Goal: Task Accomplishment & Management: Use online tool/utility

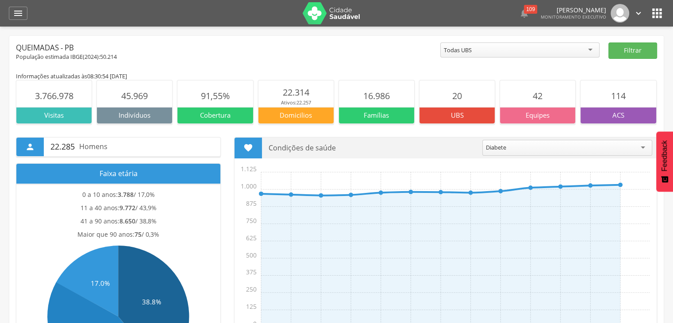
click at [661, 11] on icon "" at bounding box center [657, 13] width 14 height 14
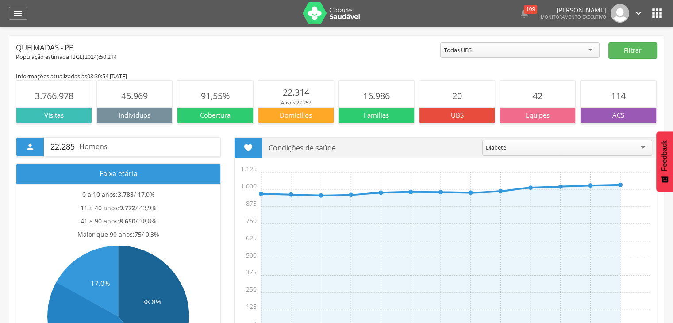
click at [655, 18] on icon "" at bounding box center [657, 13] width 14 height 14
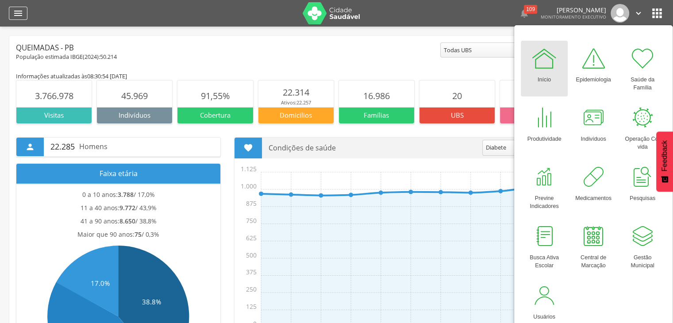
click at [15, 17] on icon "" at bounding box center [18, 13] width 11 height 11
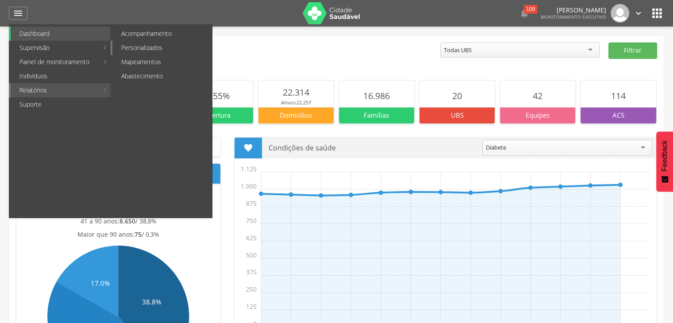
click at [153, 45] on link "Personalizados" at bounding box center [162, 48] width 100 height 14
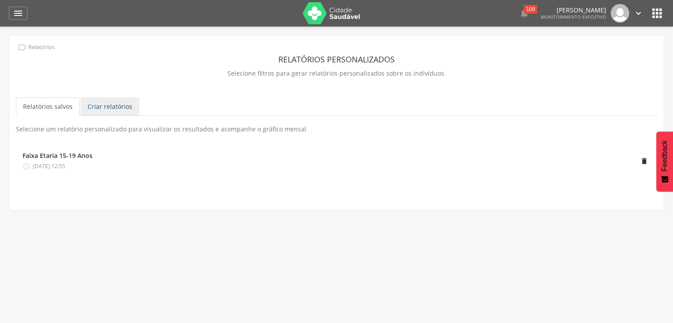
click at [103, 108] on link "Criar relatórios" at bounding box center [110, 106] width 59 height 19
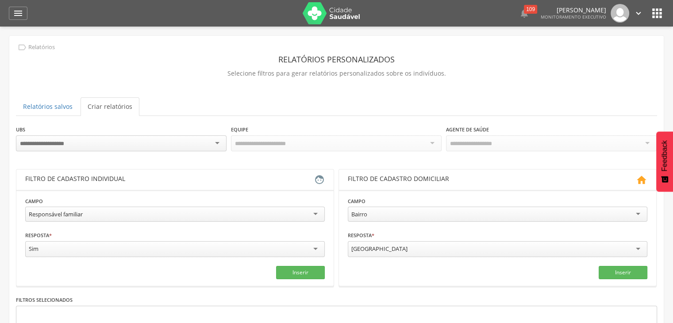
scroll to position [92, 0]
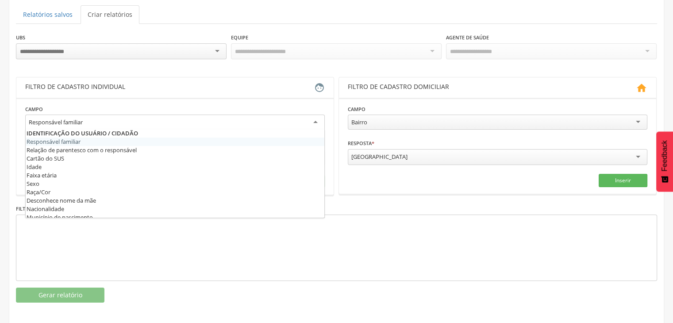
click at [323, 127] on div "Responsável familiar" at bounding box center [175, 123] width 300 height 16
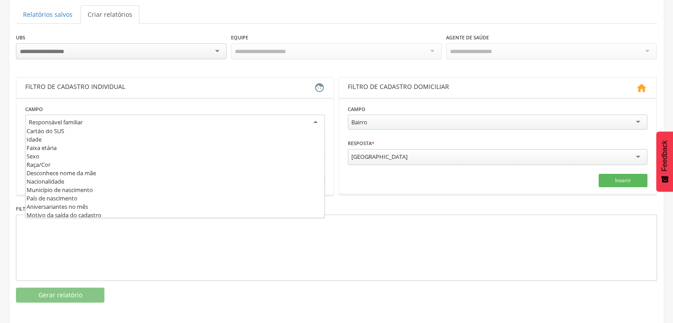
scroll to position [0, 0]
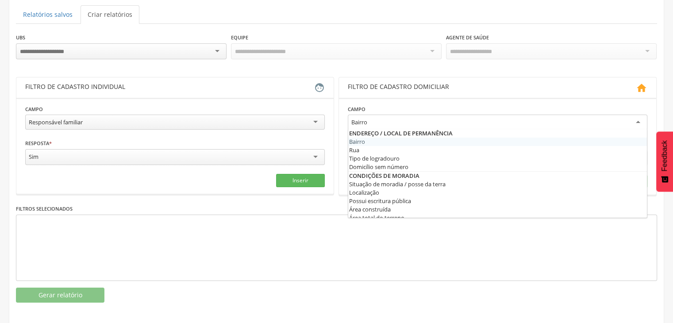
click at [377, 127] on div "Bairro Bairro Rua Tipo de logradouro Domicílio sem número Situação de moradia /…" at bounding box center [498, 124] width 300 height 18
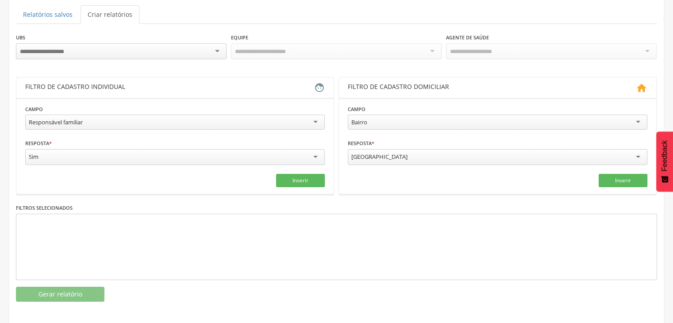
click at [340, 240] on div at bounding box center [337, 247] width 642 height 66
click at [402, 158] on div "[GEOGRAPHIC_DATA]" at bounding box center [498, 157] width 300 height 16
click at [282, 118] on div "Responsável familiar" at bounding box center [175, 122] width 300 height 15
click at [315, 128] on div "Teve diagnóstico de algum problema de saúde mental por profissional de saúde? R…" at bounding box center [175, 123] width 300 height 17
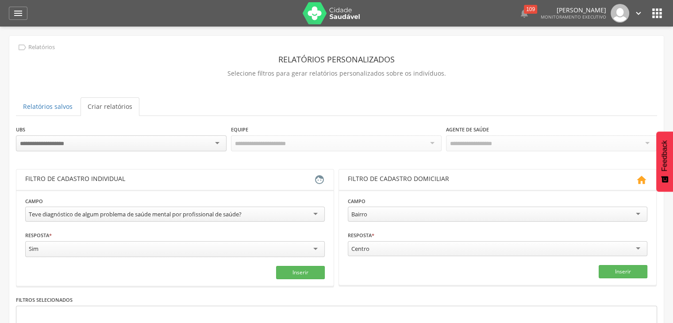
click at [661, 15] on icon "" at bounding box center [657, 13] width 14 height 14
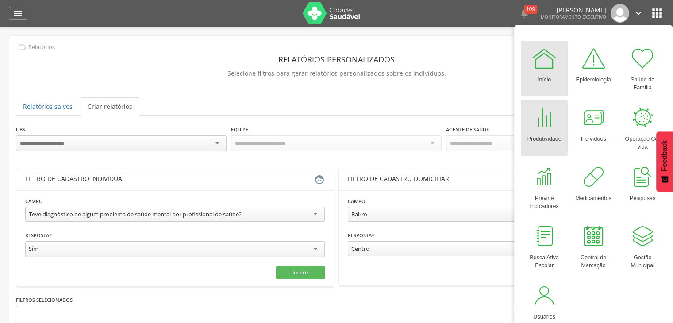
click at [550, 128] on div at bounding box center [544, 117] width 27 height 27
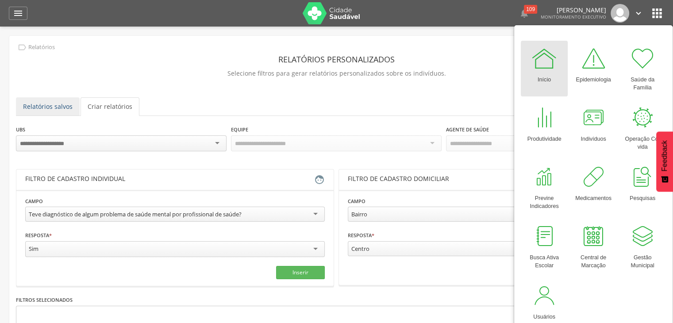
click at [64, 107] on link "Relatórios salvos" at bounding box center [48, 106] width 64 height 19
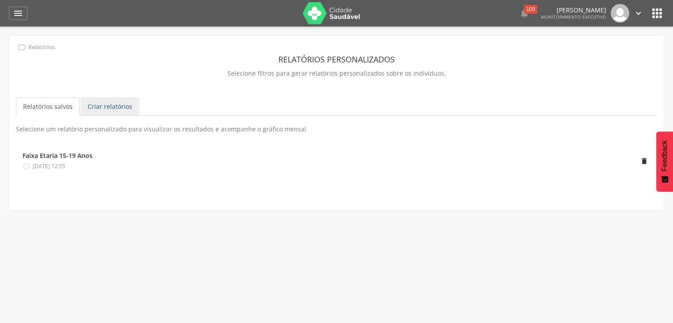
click at [117, 114] on link "Criar relatórios" at bounding box center [110, 106] width 59 height 19
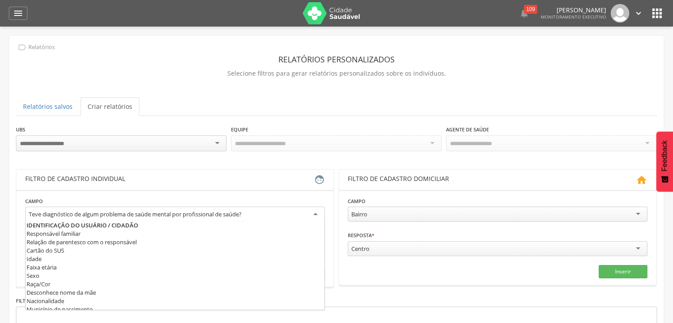
click at [218, 216] on div "Teve diagnóstico de algum problema de saúde mental por profissional de saúde?" at bounding box center [135, 214] width 213 height 8
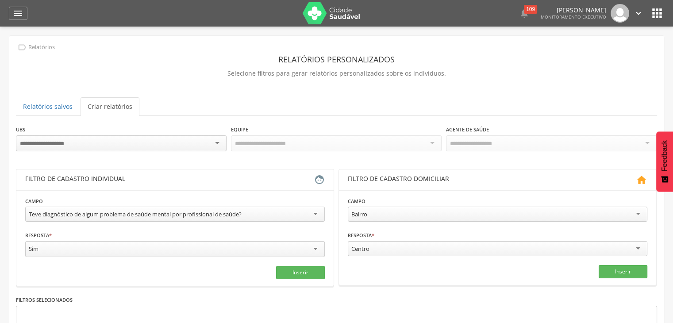
scroll to position [324, 0]
click at [248, 90] on div "**********" at bounding box center [336, 218] width 655 height 365
click at [554, 97] on ul "Relatórios salvos Criar relatórios" at bounding box center [337, 106] width 642 height 19
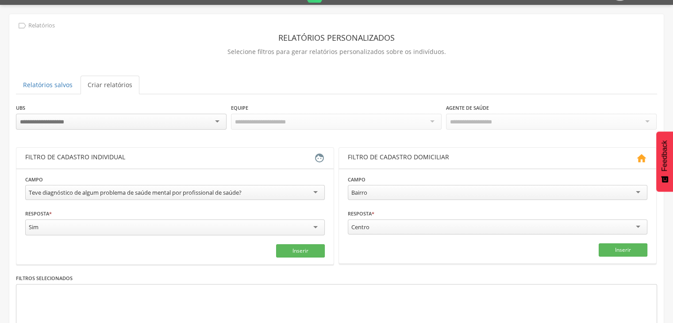
scroll to position [21, 0]
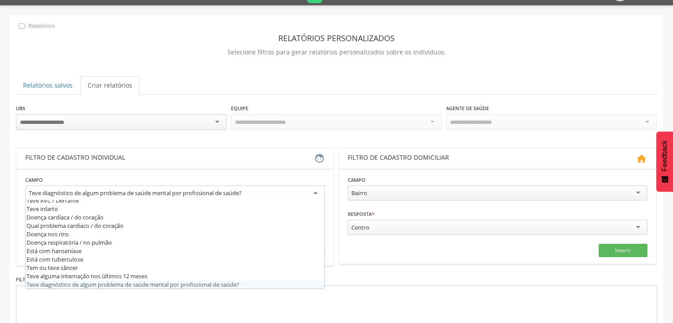
click at [319, 191] on div "Teve diagnóstico de algum problema de saúde mental por profissional de saúde?" at bounding box center [175, 194] width 300 height 16
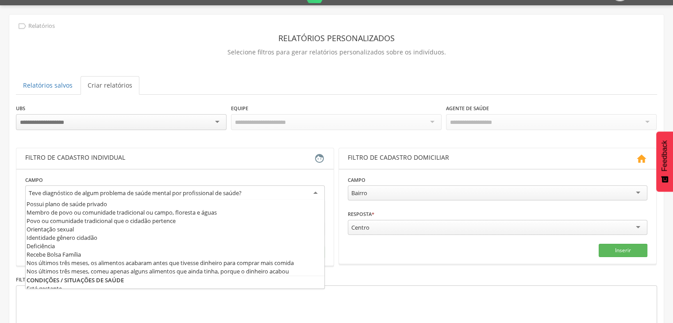
scroll to position [95, 0]
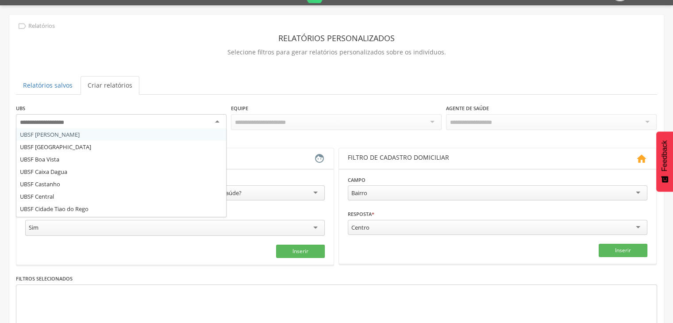
click at [217, 120] on div at bounding box center [121, 122] width 211 height 16
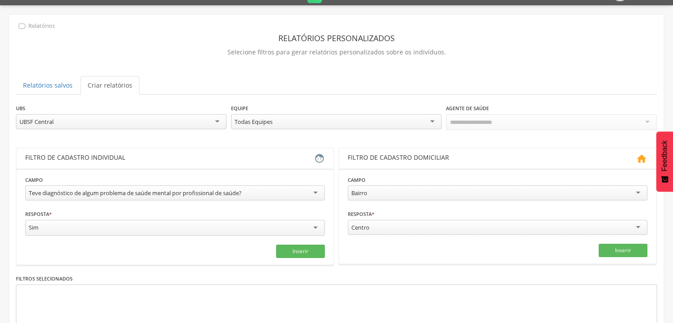
click at [310, 129] on div "Todas Equipes Todas Equipes ESF - Equipe de Saude da Familia - INE: 0000130354 …" at bounding box center [336, 122] width 211 height 17
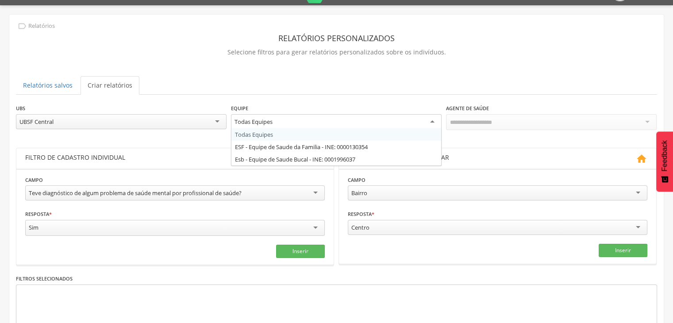
click at [310, 125] on div "Todas Equipes" at bounding box center [336, 122] width 211 height 16
click at [376, 89] on ul "Relatórios salvos Criar relatórios" at bounding box center [337, 85] width 642 height 19
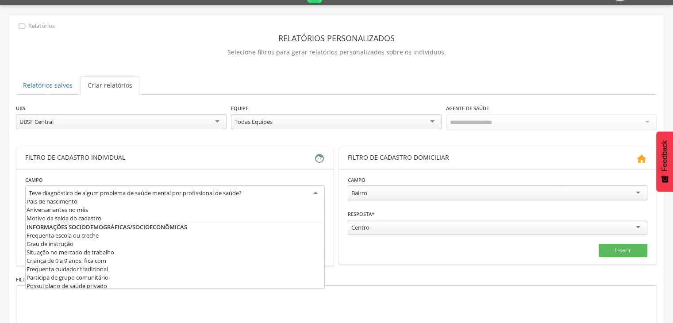
scroll to position [324, 0]
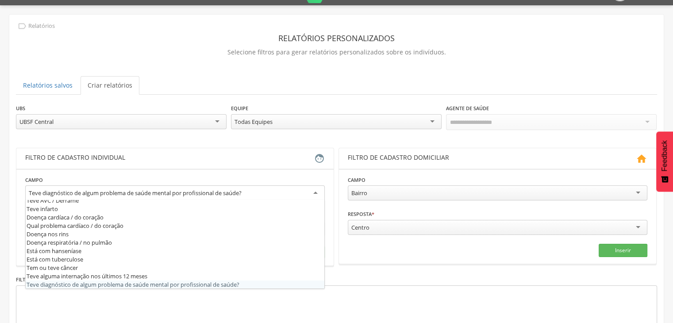
click at [296, 190] on div "Teve diagnóstico de algum problema de saúde mental por profissional de saúde?" at bounding box center [175, 194] width 300 height 16
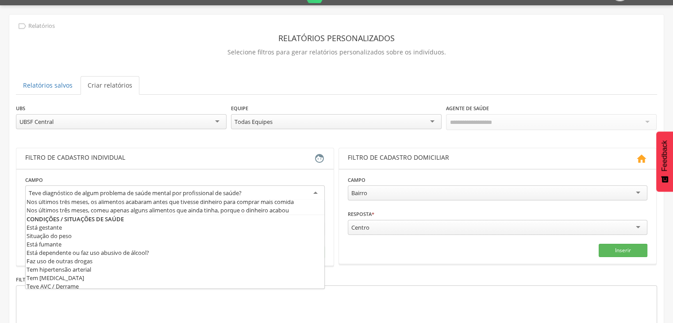
scroll to position [246, 0]
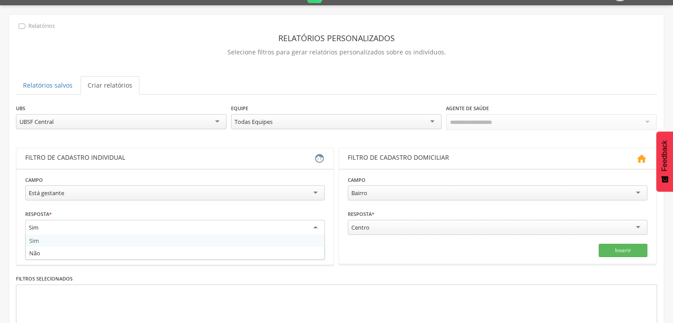
click at [310, 227] on div "Sim" at bounding box center [175, 228] width 300 height 16
click at [310, 227] on div "Sim" at bounding box center [175, 227] width 300 height 15
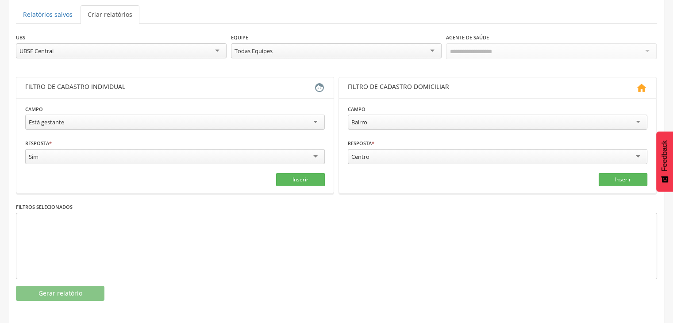
click at [74, 224] on div at bounding box center [337, 246] width 642 height 66
click at [289, 178] on button "Inserir" at bounding box center [300, 179] width 49 height 13
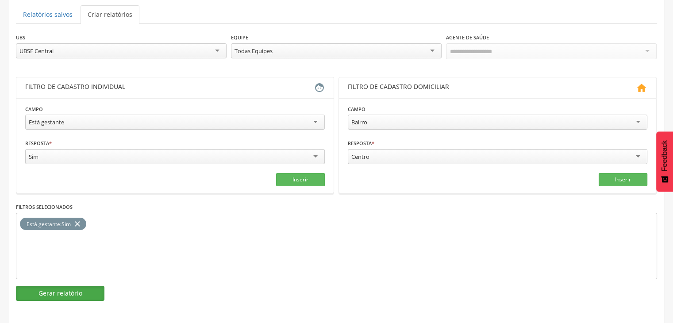
click at [71, 295] on button "Gerar relatório" at bounding box center [60, 293] width 89 height 15
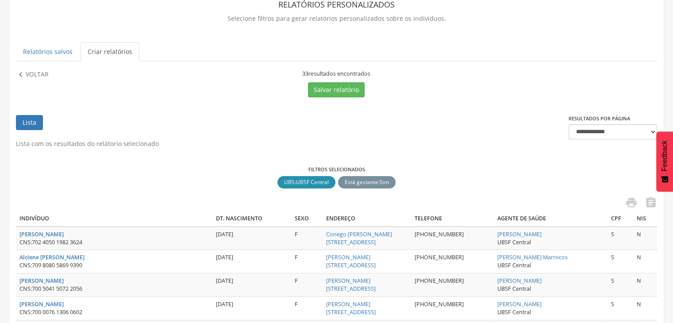
scroll to position [0, 0]
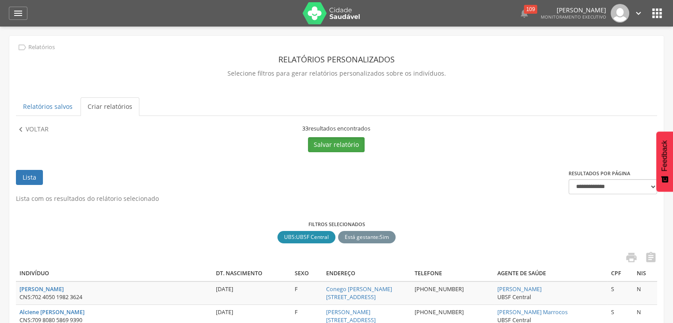
click at [351, 147] on button "Salvar relatório" at bounding box center [336, 144] width 57 height 15
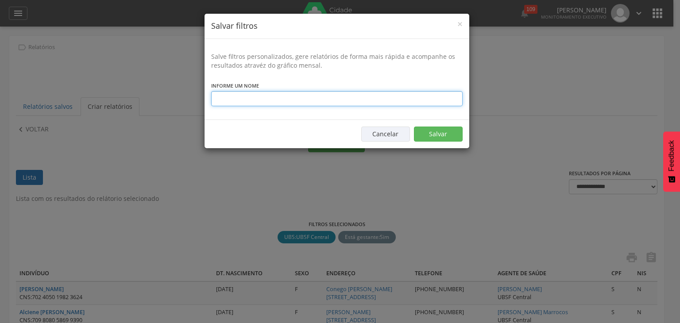
click at [364, 105] on input "text" at bounding box center [336, 98] width 251 height 15
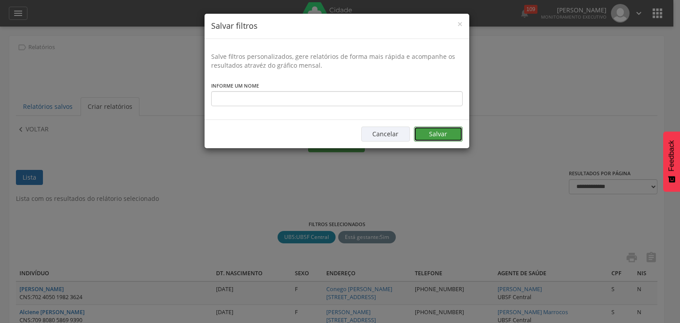
click at [433, 130] on button "Salvar" at bounding box center [438, 134] width 49 height 15
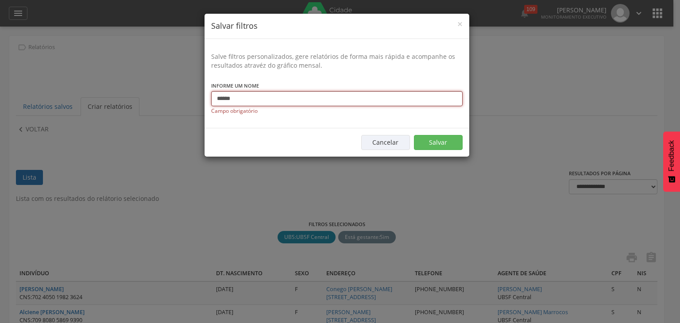
click at [411, 100] on input "******" at bounding box center [336, 98] width 251 height 15
type input "******"
click at [318, 130] on div "Cancelar Salvar" at bounding box center [337, 142] width 265 height 29
click at [428, 144] on button "Salvar" at bounding box center [438, 142] width 49 height 15
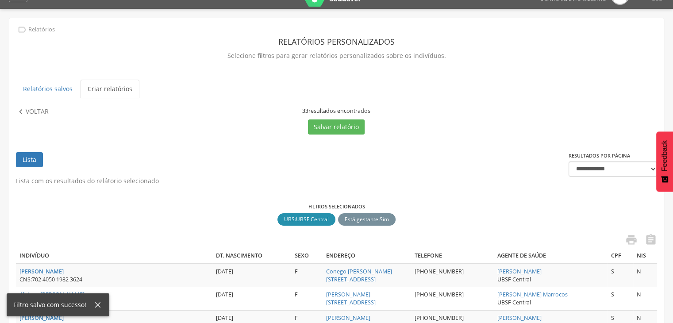
scroll to position [7, 0]
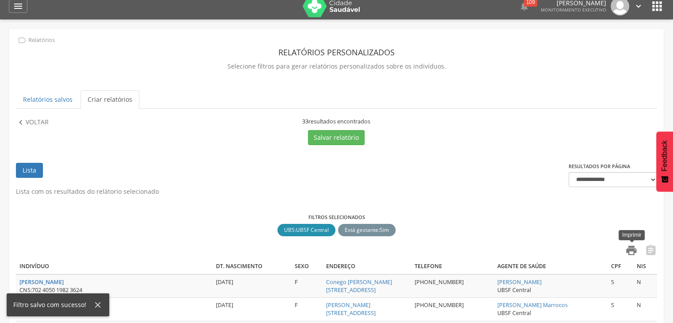
click at [633, 250] on icon "" at bounding box center [632, 250] width 12 height 12
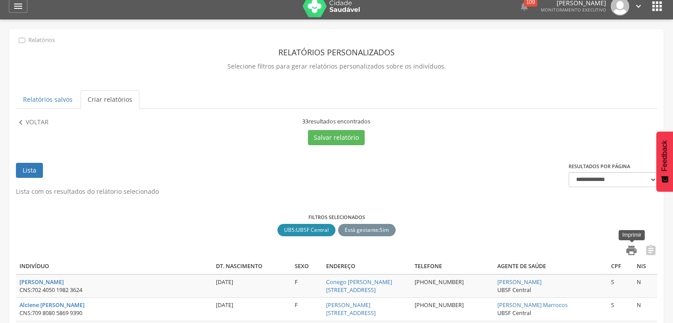
click at [636, 247] on icon "" at bounding box center [632, 250] width 12 height 12
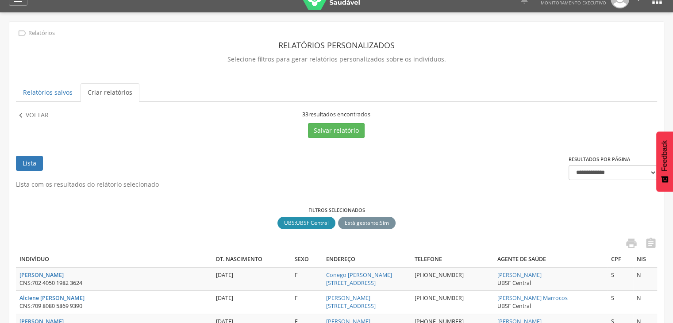
scroll to position [0, 0]
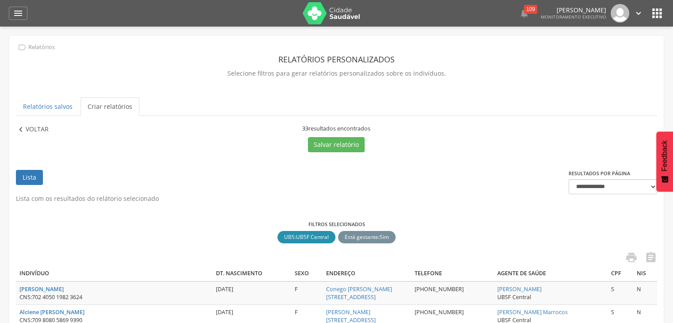
click at [23, 127] on icon "" at bounding box center [21, 130] width 10 height 10
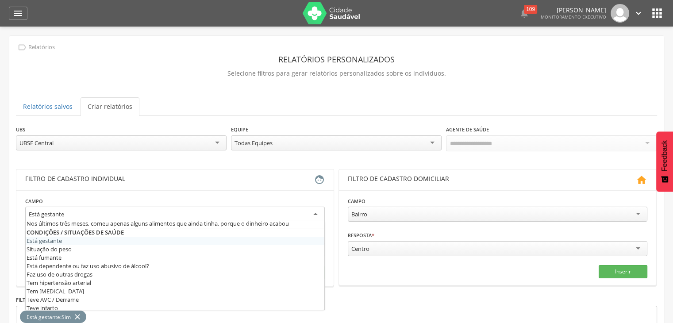
click at [288, 209] on div "Está gestante" at bounding box center [175, 215] width 300 height 16
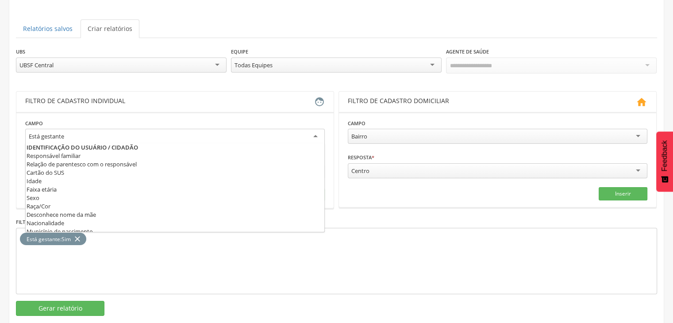
scroll to position [181, 0]
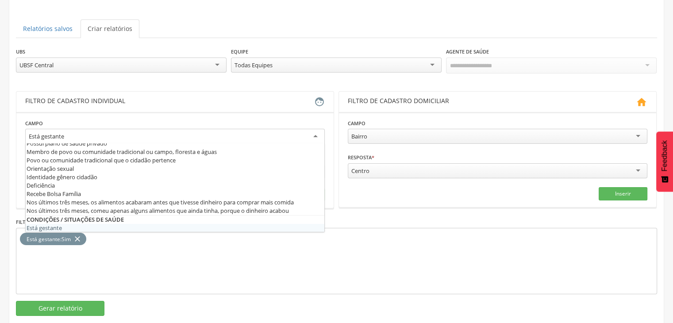
click at [315, 132] on div "Está gestante" at bounding box center [175, 137] width 300 height 16
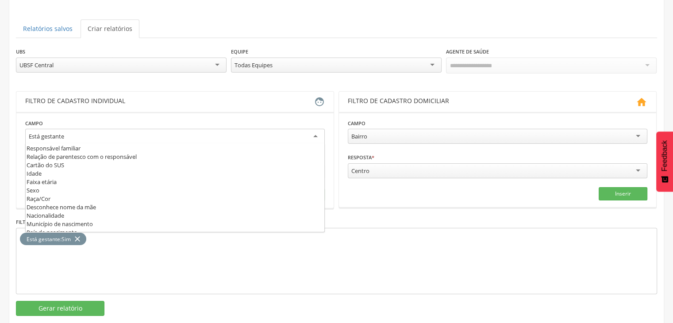
scroll to position [2, 0]
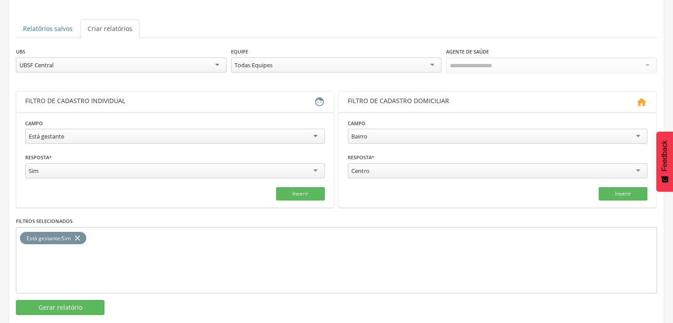
click at [230, 275] on div "Está gestante : Sim close" at bounding box center [337, 260] width 642 height 66
click at [562, 68] on div at bounding box center [551, 66] width 211 height 16
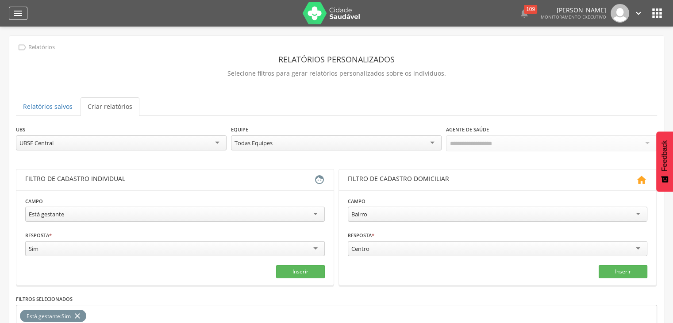
click at [15, 13] on icon "" at bounding box center [18, 13] width 11 height 11
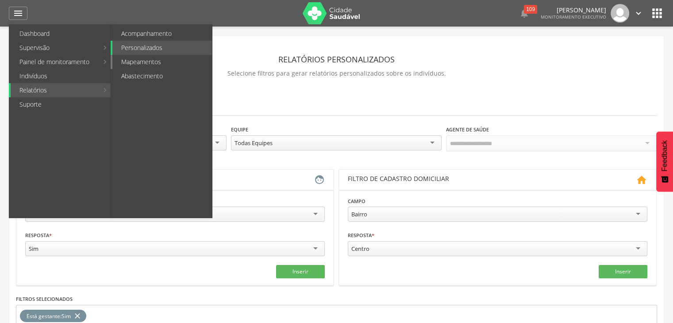
click at [140, 62] on link "Mapeamentos" at bounding box center [162, 62] width 100 height 14
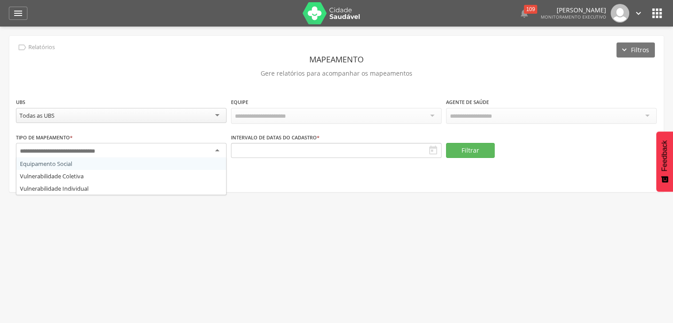
click at [137, 153] on div at bounding box center [121, 151] width 211 height 16
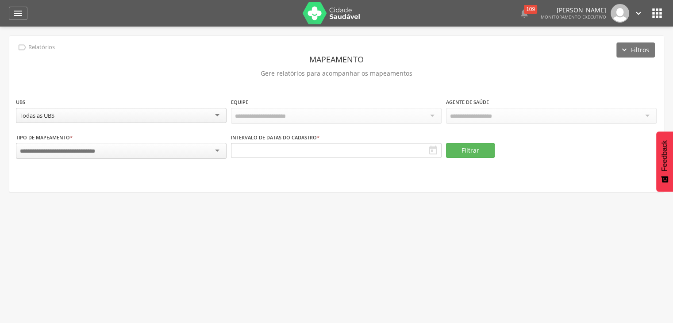
click at [142, 118] on div "Todas as UBS" at bounding box center [121, 115] width 211 height 15
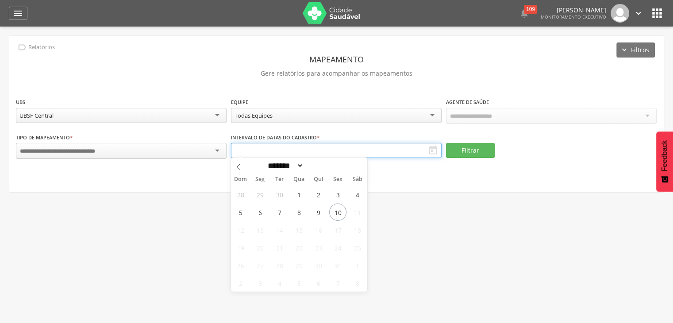
click at [416, 149] on input "text" at bounding box center [336, 150] width 211 height 15
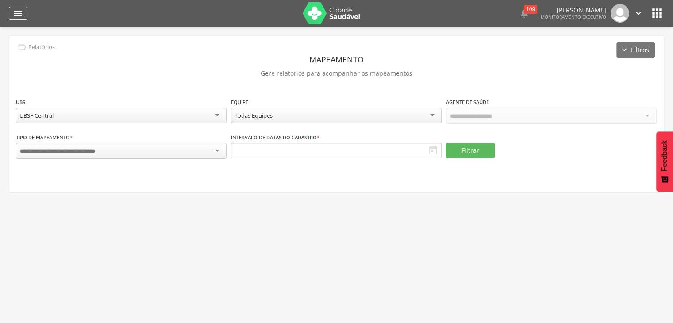
click at [22, 14] on icon "" at bounding box center [18, 13] width 11 height 11
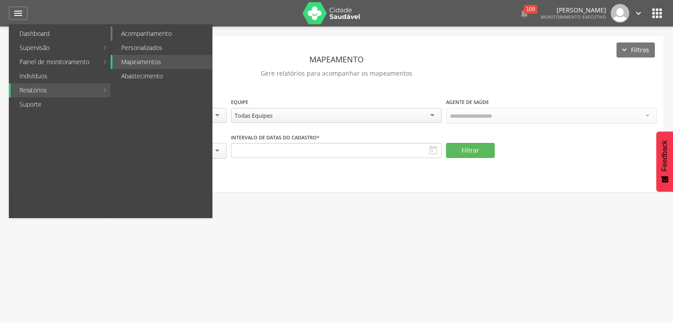
click at [169, 33] on link "Acompanhamento" at bounding box center [162, 34] width 100 height 14
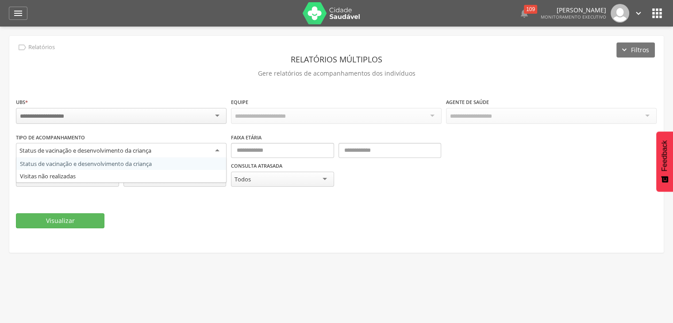
click at [155, 148] on div "Status de vacinação e desenvolvimento da criança" at bounding box center [121, 151] width 211 height 16
click at [154, 148] on input "select-one" at bounding box center [153, 151] width 2 height 8
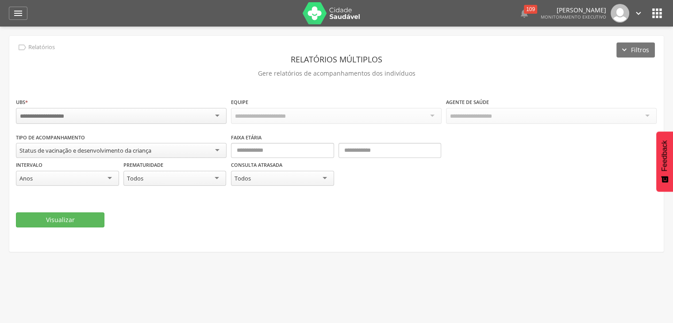
click at [182, 59] on header "Relatórios múltiplos" at bounding box center [337, 59] width 642 height 16
click at [21, 15] on icon "" at bounding box center [18, 13] width 11 height 11
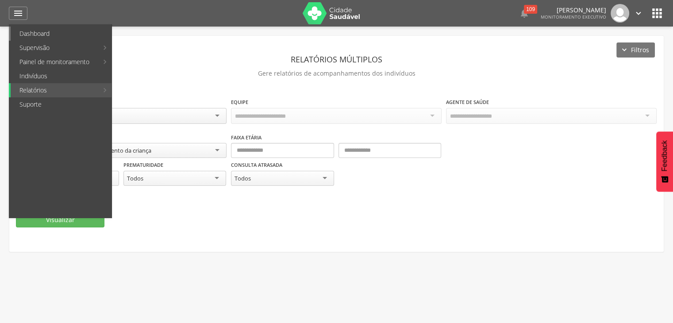
click at [71, 33] on link "Dashboard" at bounding box center [61, 34] width 101 height 14
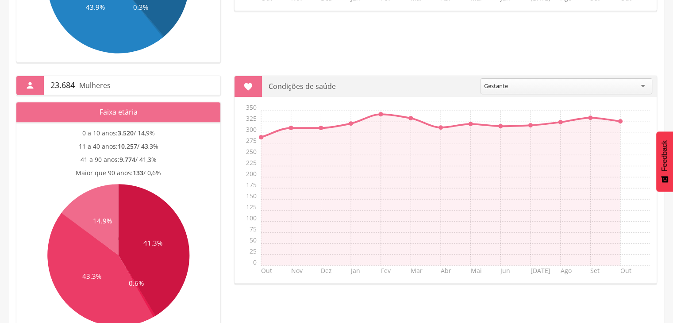
scroll to position [362, 0]
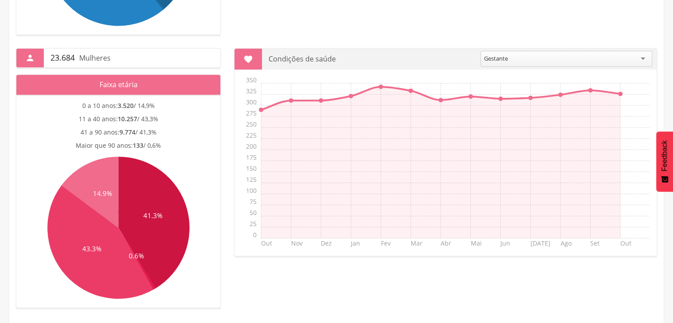
click at [446, 57] on p "Condições de saúde" at bounding box center [371, 59] width 205 height 21
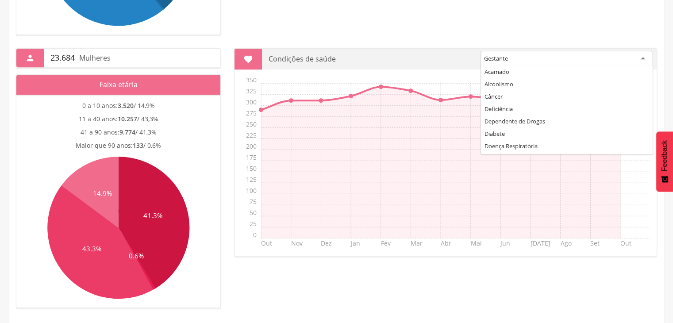
scroll to position [35, 0]
click at [527, 60] on div "Gestante" at bounding box center [567, 59] width 172 height 16
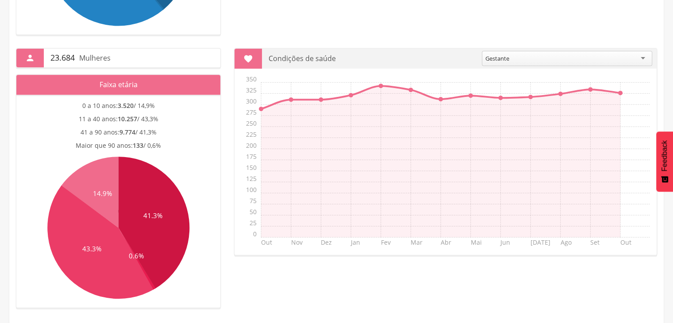
click at [433, 160] on icon "Out Nov Dez Jan Fev Mar Abr Mai Jun Jul Ago Set Out 0 25 50 75 100 125 150 175 …" at bounding box center [448, 164] width 418 height 177
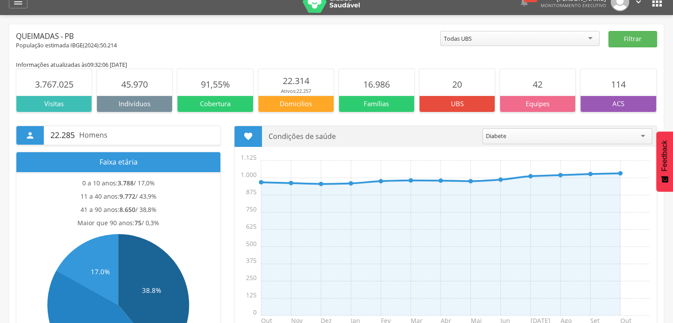
scroll to position [0, 0]
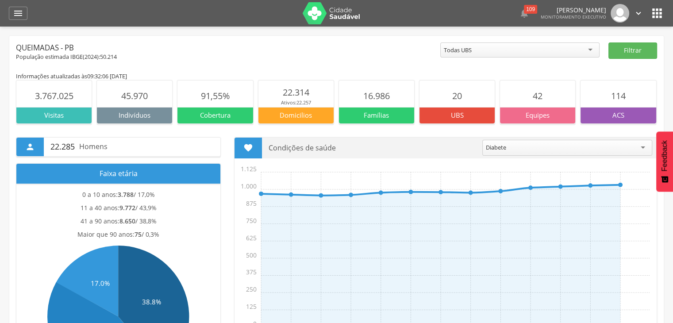
click at [657, 14] on icon "" at bounding box center [657, 13] width 14 height 14
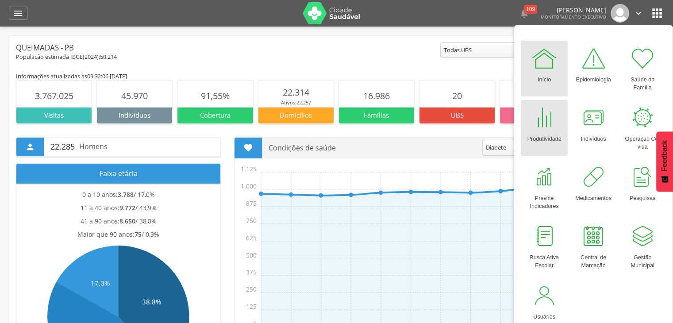
click at [547, 138] on div "Produtividade" at bounding box center [544, 137] width 34 height 12
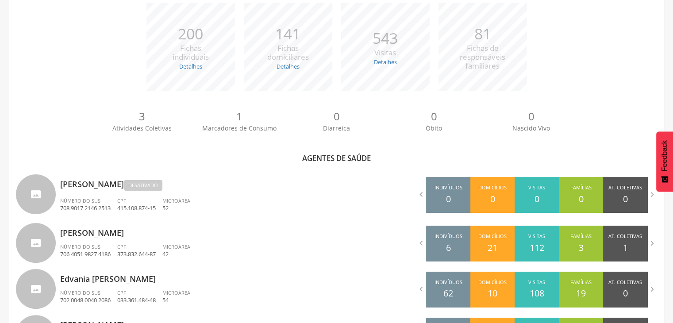
scroll to position [149, 0]
